Goal: Transaction & Acquisition: Purchase product/service

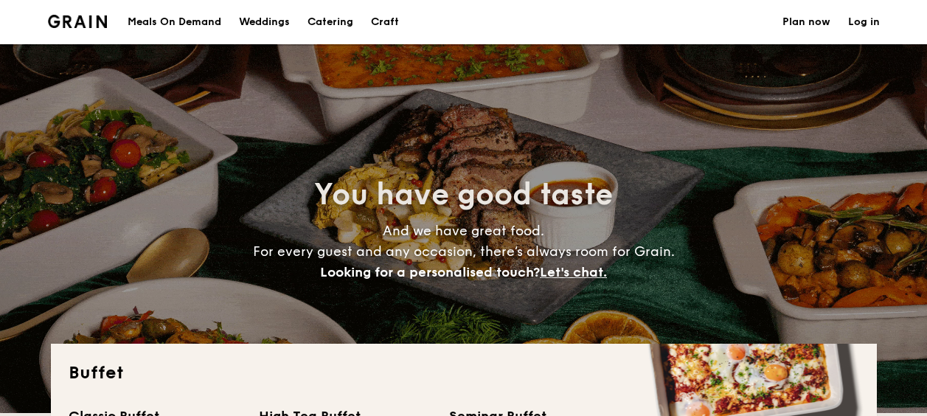
select select
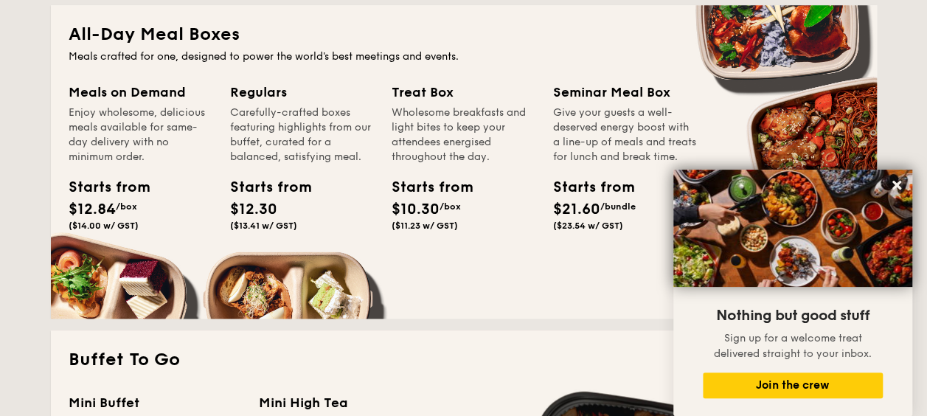
scroll to position [811, 0]
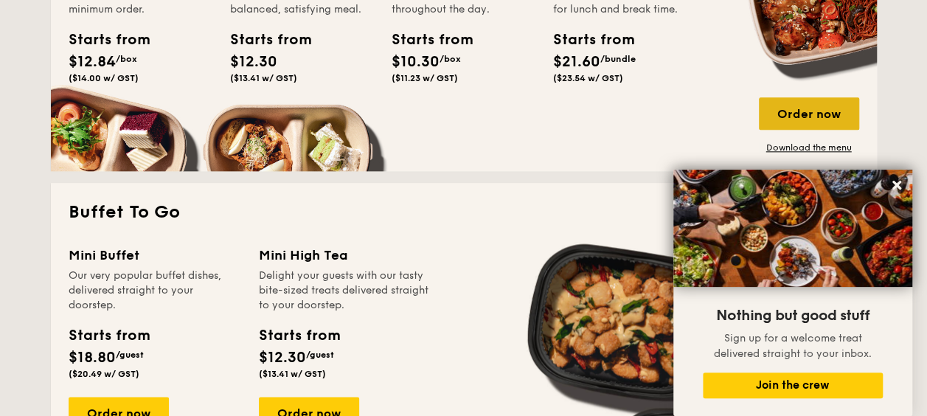
click at [817, 119] on div "Order now" at bounding box center [809, 113] width 100 height 32
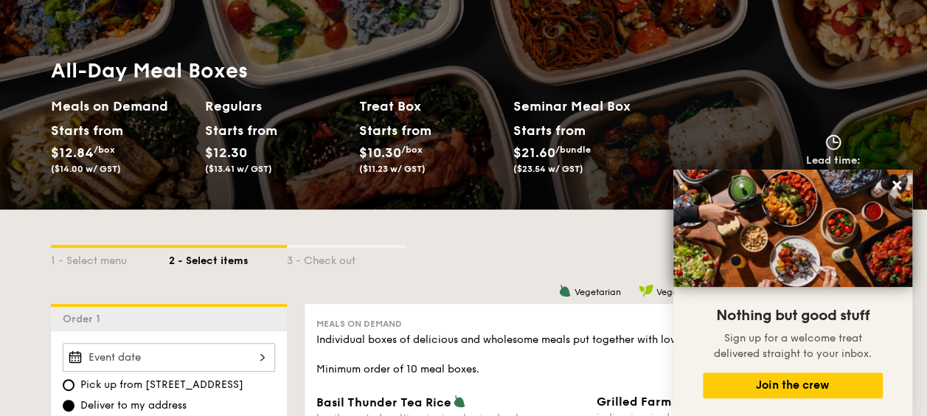
scroll to position [369, 0]
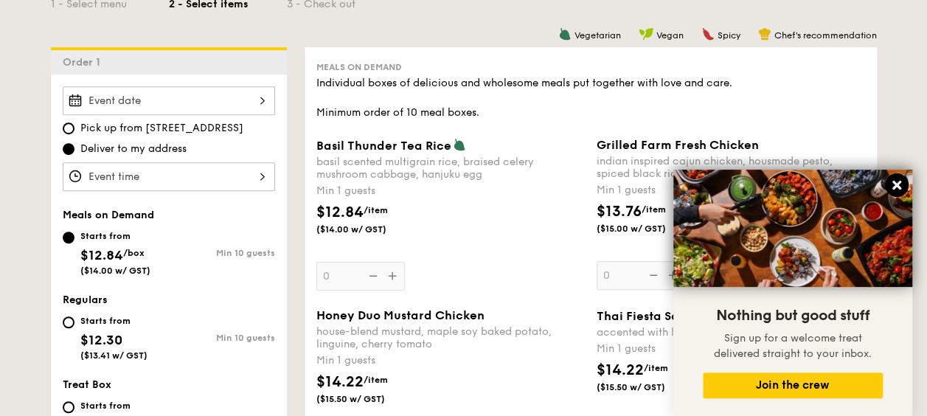
click at [897, 184] on icon at bounding box center [896, 185] width 9 height 9
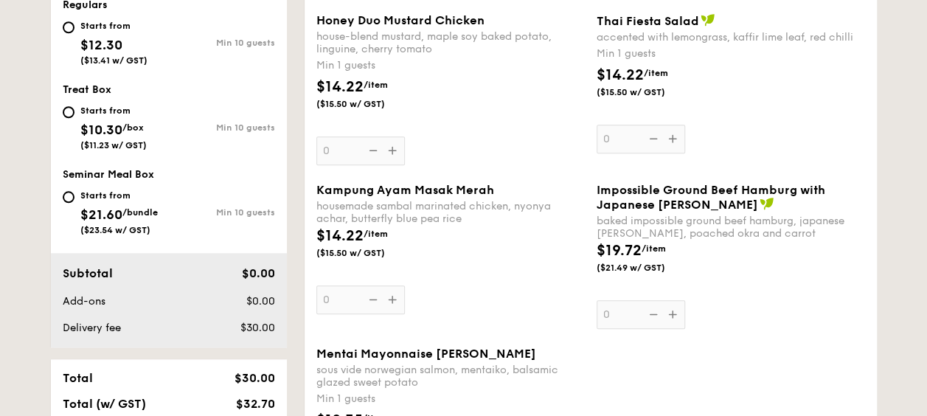
scroll to position [295, 0]
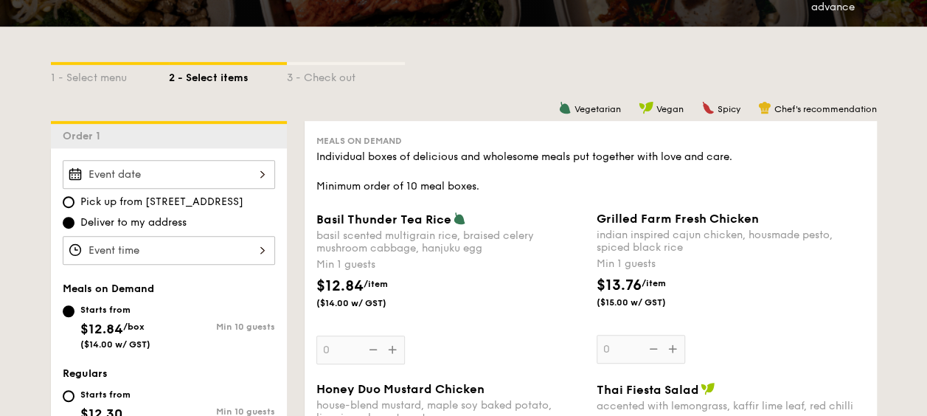
click at [243, 173] on div at bounding box center [169, 174] width 212 height 29
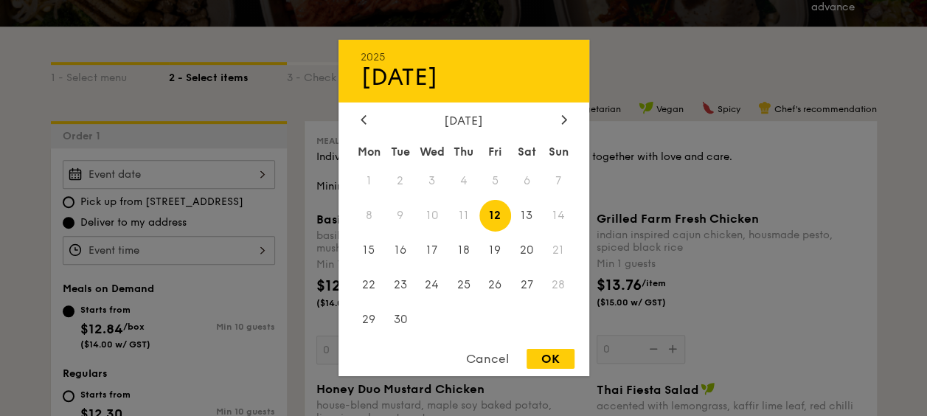
click at [468, 218] on span "11" at bounding box center [464, 216] width 32 height 32
click at [400, 212] on span "9" at bounding box center [400, 216] width 32 height 32
click at [428, 211] on span "10" at bounding box center [432, 216] width 32 height 32
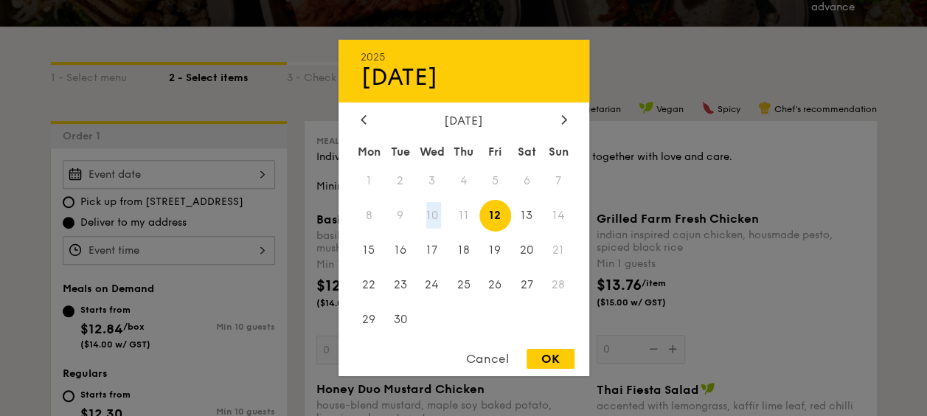
click at [428, 211] on span "10" at bounding box center [432, 216] width 32 height 32
drag, startPoint x: 428, startPoint y: 211, endPoint x: 442, endPoint y: 273, distance: 63.5
click at [441, 273] on span "24" at bounding box center [432, 284] width 32 height 32
click at [434, 215] on span "10" at bounding box center [432, 216] width 32 height 32
click at [653, 195] on div at bounding box center [463, 208] width 927 height 416
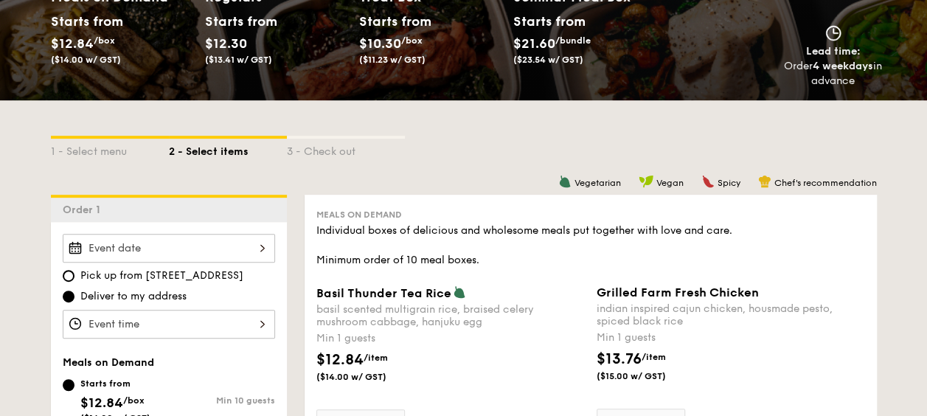
scroll to position [0, 0]
